Goal: Register for event/course

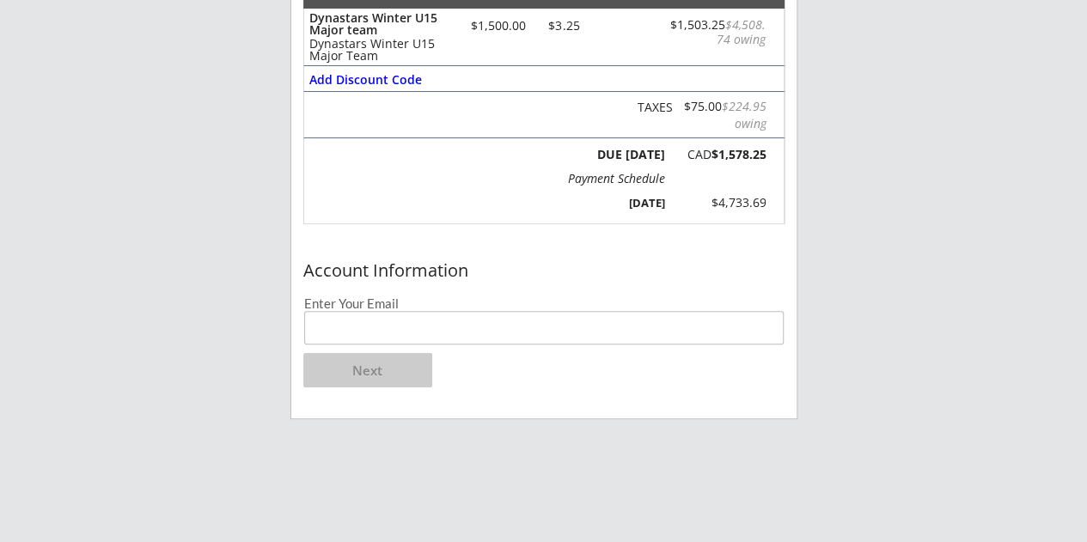
scroll to position [275, 0]
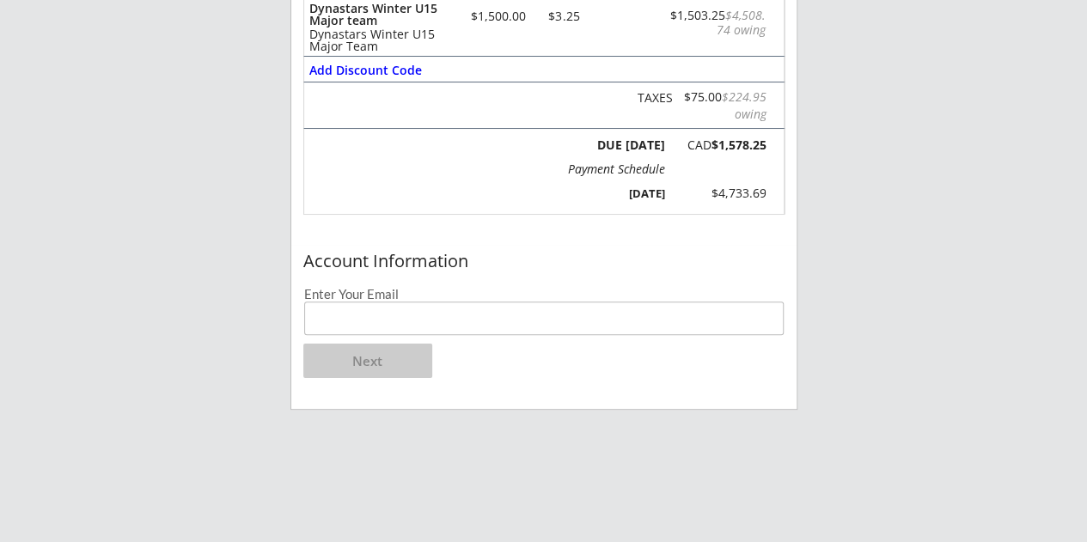
click at [320, 320] on input "email" at bounding box center [544, 319] width 480 height 34
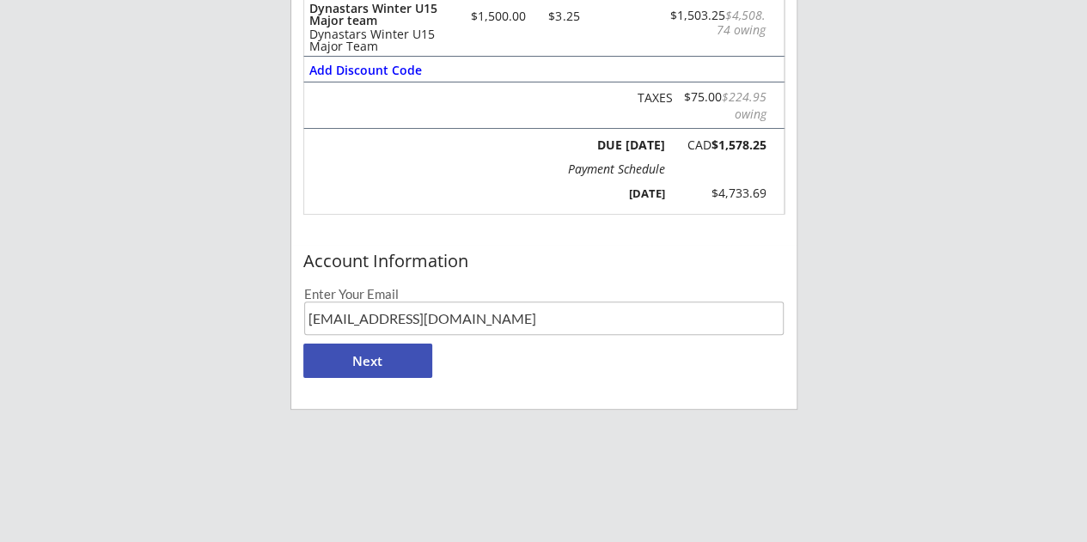
type input "[EMAIL_ADDRESS][DOMAIN_NAME]"
click at [358, 357] on button "Next" at bounding box center [367, 361] width 129 height 34
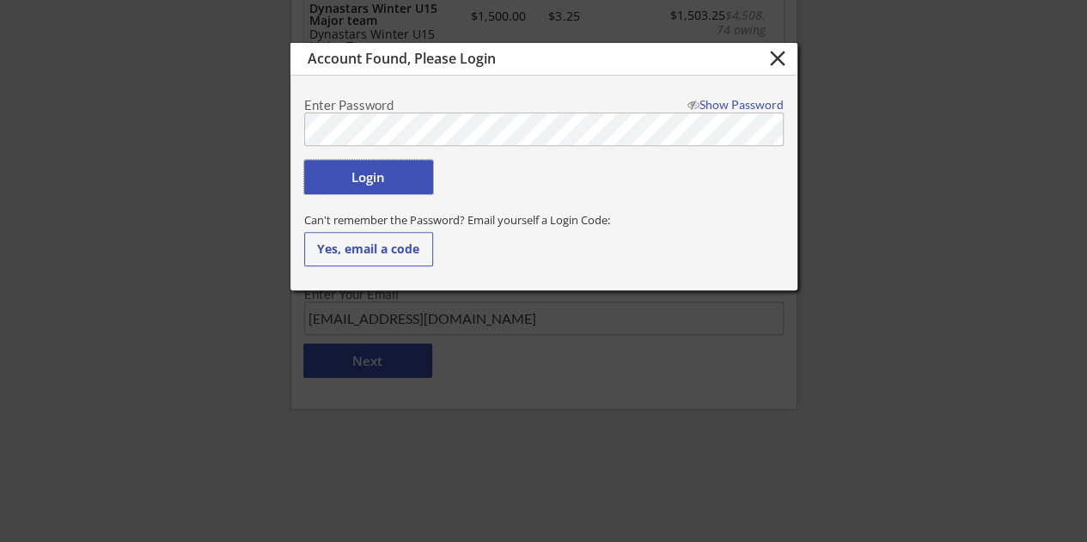
click at [350, 178] on button "Login" at bounding box center [368, 177] width 129 height 34
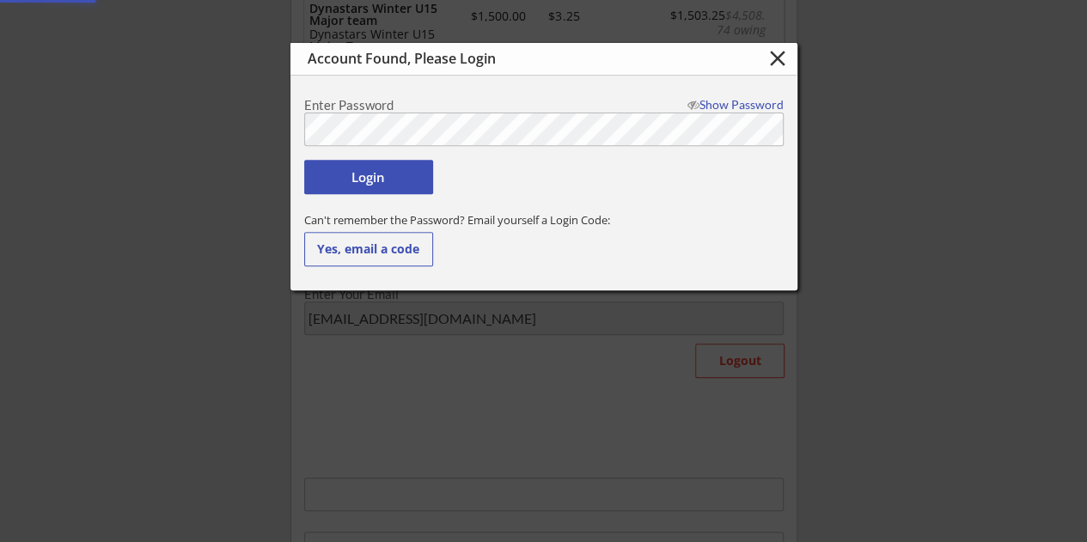
type input "[EMAIL_ADDRESS][DOMAIN_NAME]"
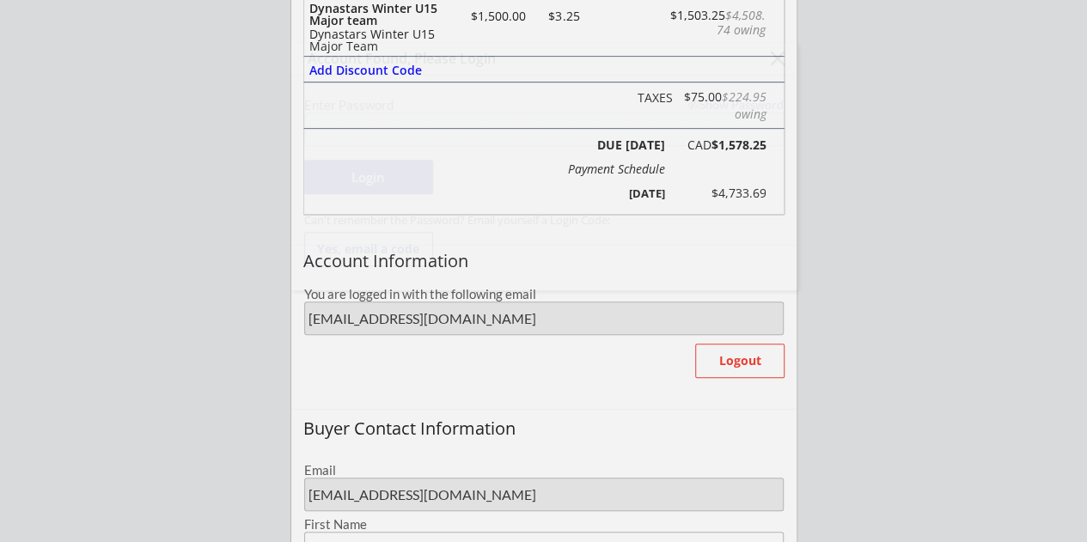
type input "[PERSON_NAME]"
type input "[PHONE_NUMBER]"
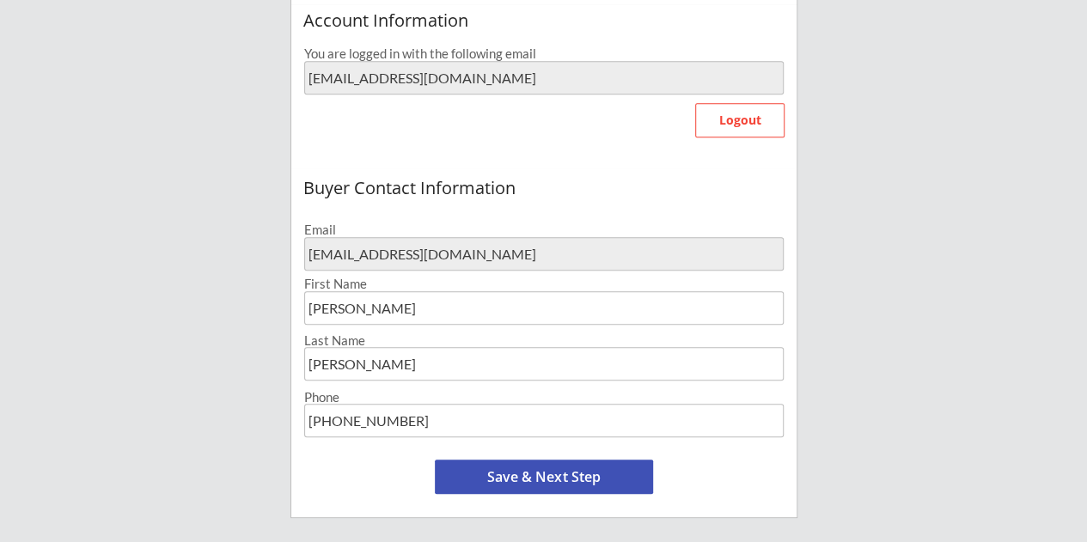
scroll to position [653, 0]
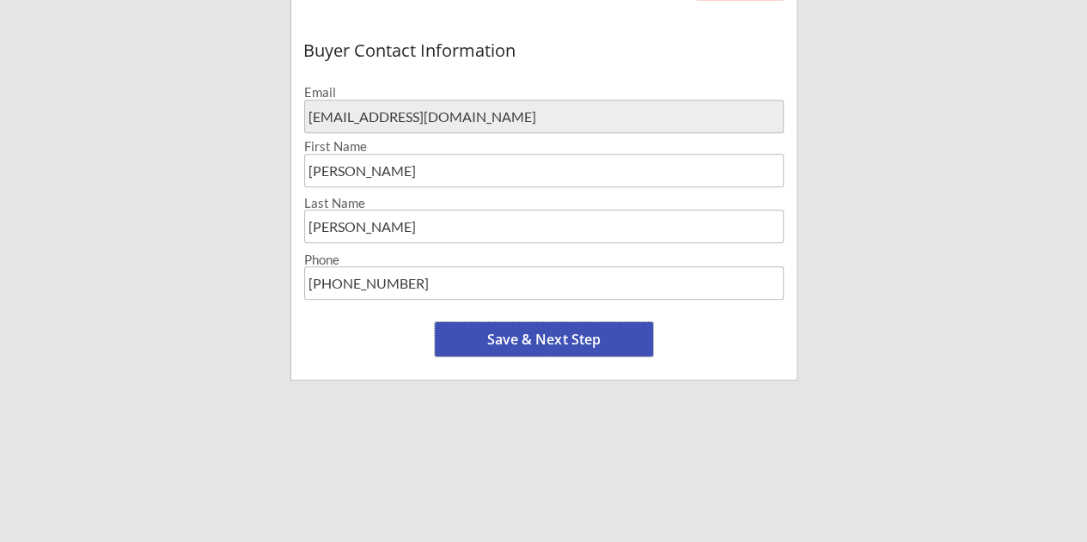
click at [544, 341] on button "Save & Next Step" at bounding box center [544, 339] width 218 height 34
select select ""Yes, use this card""
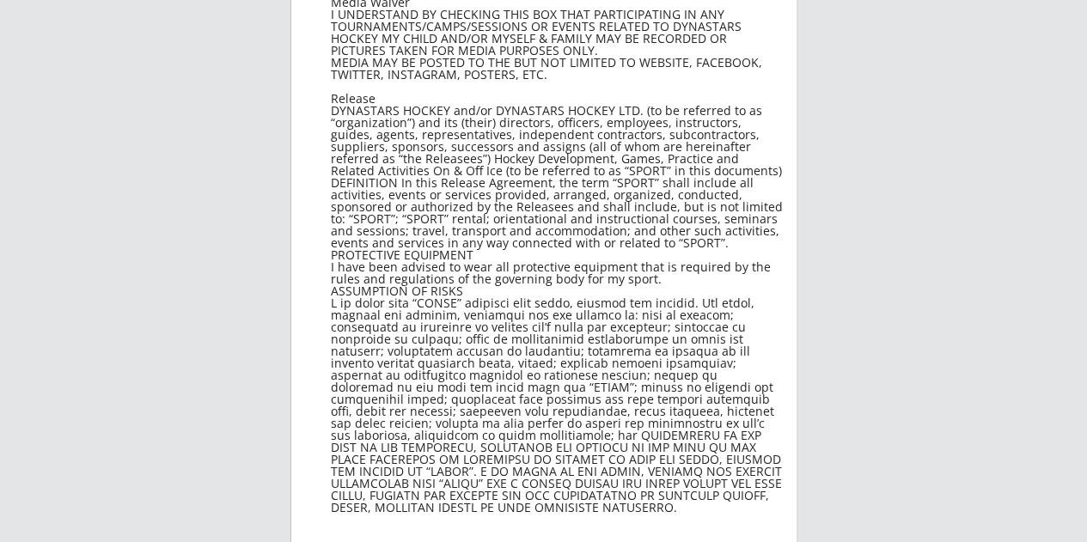
scroll to position [131, 0]
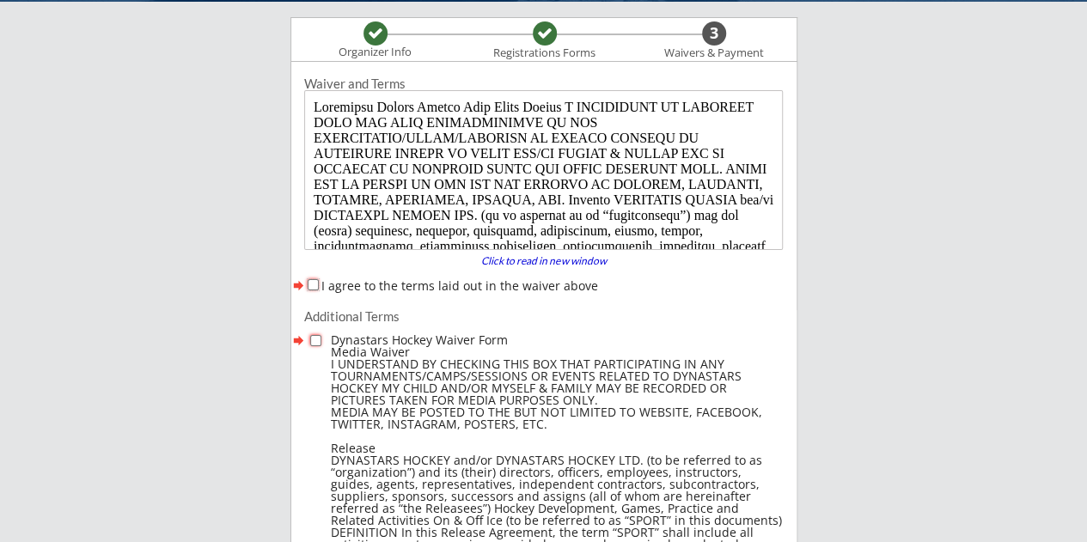
click at [312, 279] on input "I agree to the terms laid out in the waiver above" at bounding box center [313, 284] width 11 height 11
checkbox input "true"
click at [314, 343] on input "checkbox" at bounding box center [315, 340] width 11 height 11
checkbox input "true"
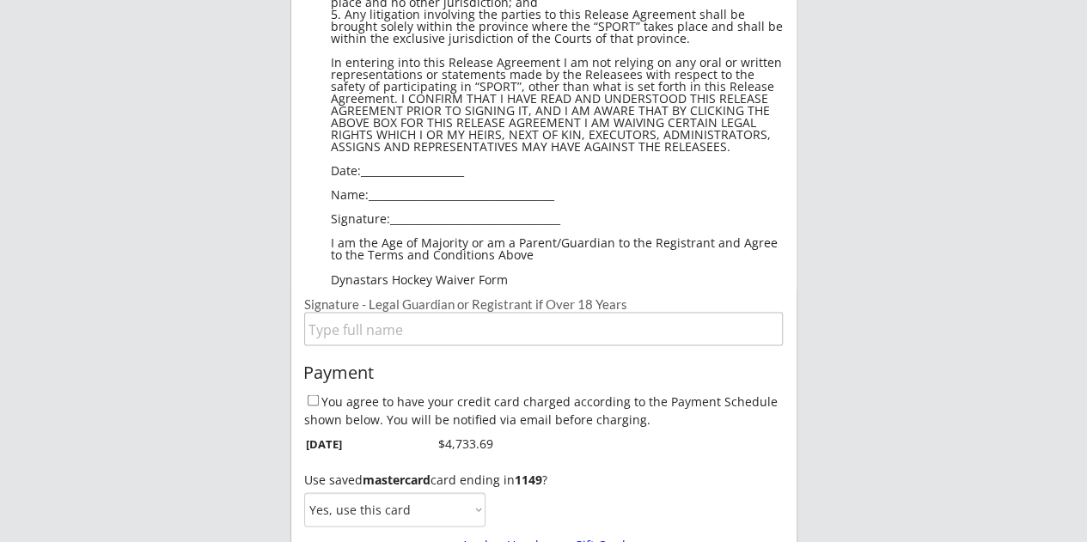
scroll to position [1394, 0]
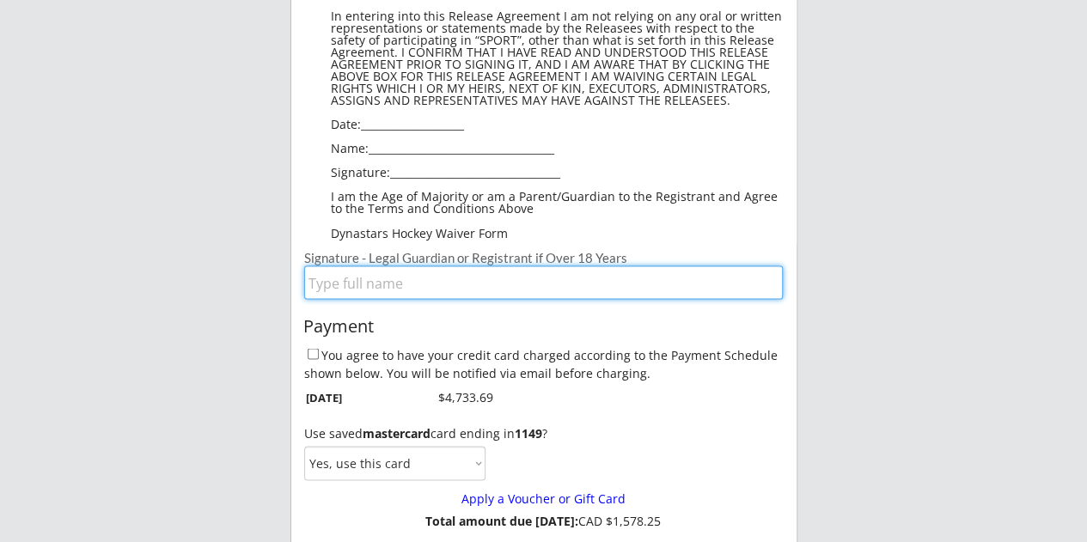
click at [339, 284] on input "input" at bounding box center [543, 283] width 479 height 34
type input "[PERSON_NAME]"
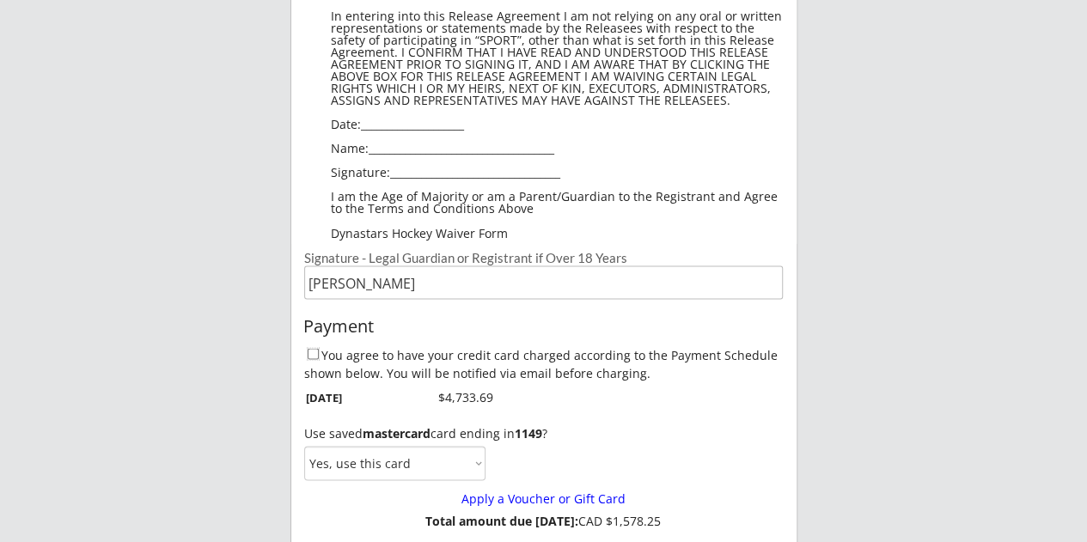
click at [309, 353] on input "You agree to have your credit card charged according to the Payment Schedule sh…" at bounding box center [313, 353] width 11 height 11
checkbox input "true"
click at [478, 461] on select "Yes, use this card No, use a different card" at bounding box center [394, 463] width 181 height 34
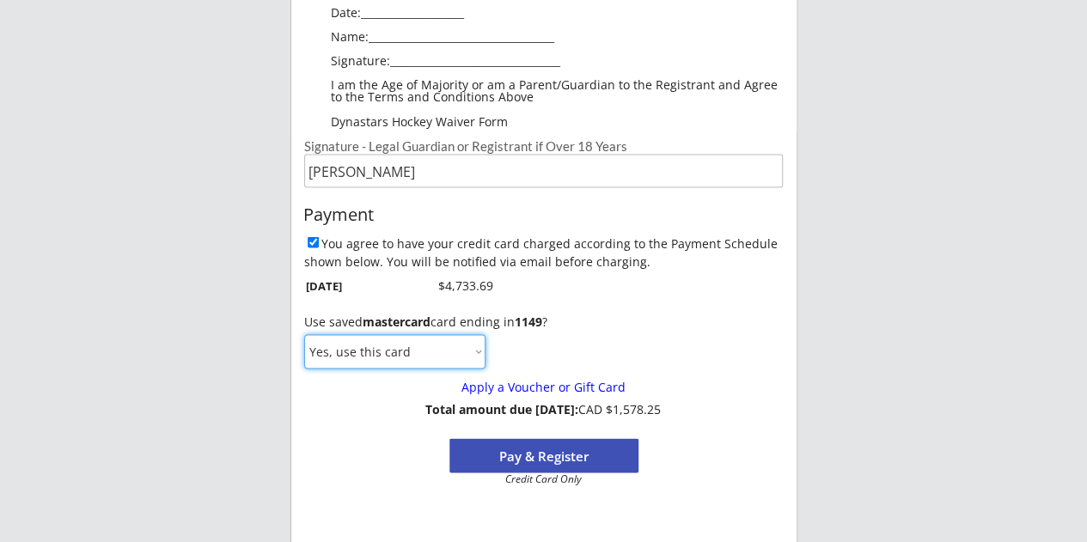
scroll to position [1531, 0]
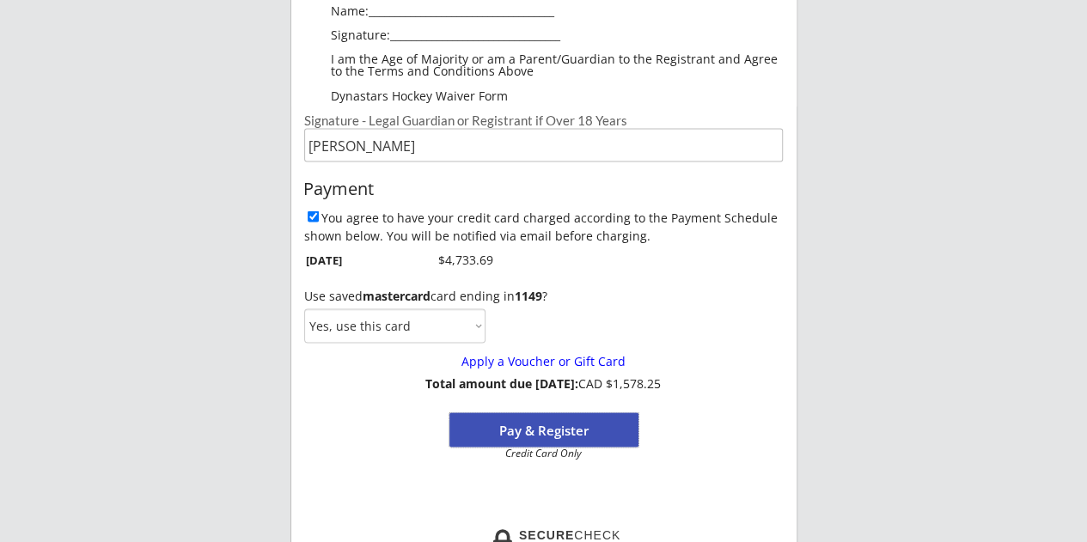
click at [538, 421] on button "Pay & Register" at bounding box center [543, 429] width 189 height 34
